Goal: Find specific page/section: Find specific page/section

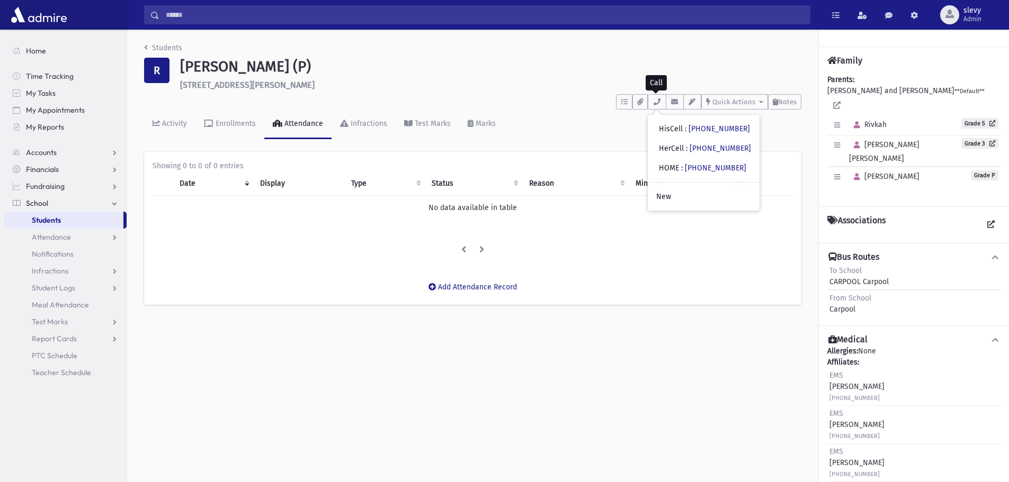
click at [49, 222] on span "Students" at bounding box center [46, 220] width 29 height 10
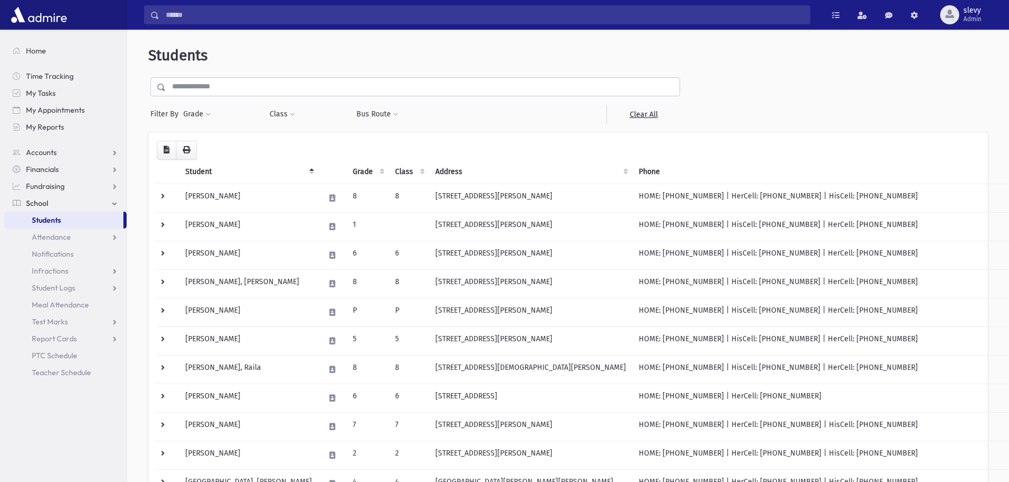
click at [231, 81] on input "text" at bounding box center [423, 86] width 514 height 19
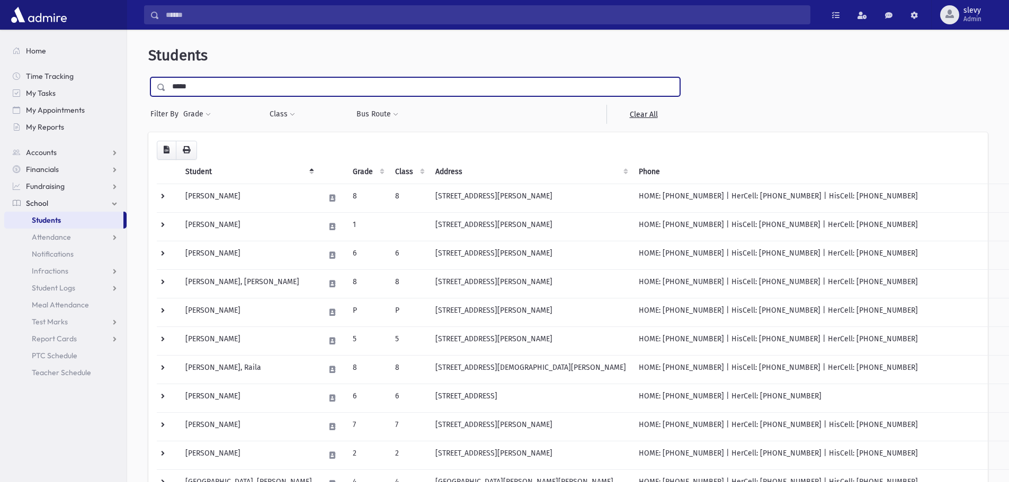
type input "*****"
click at [148, 77] on input "submit" at bounding box center [163, 84] width 30 height 14
